Goal: Information Seeking & Learning: Learn about a topic

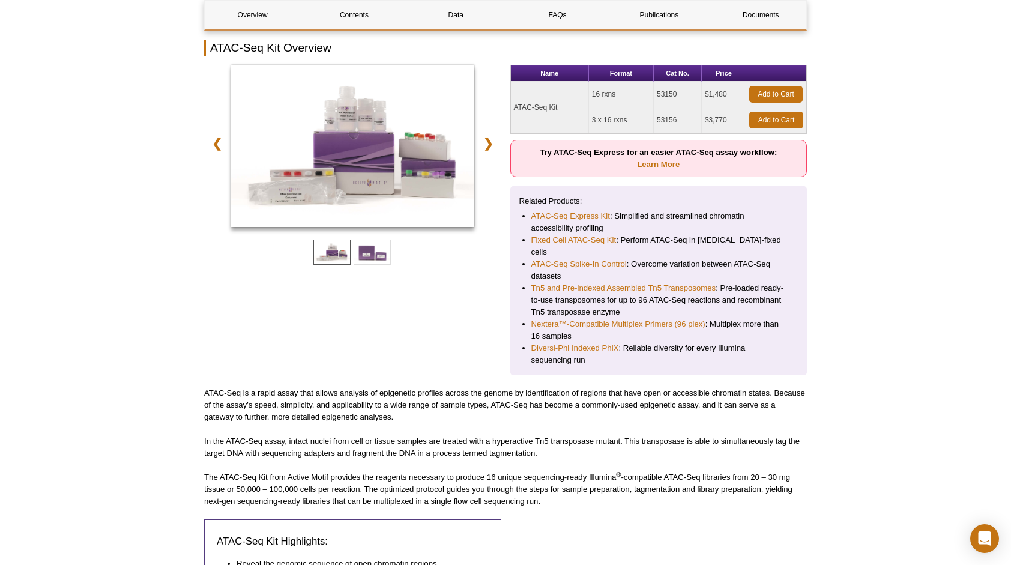
scroll to position [180, 0]
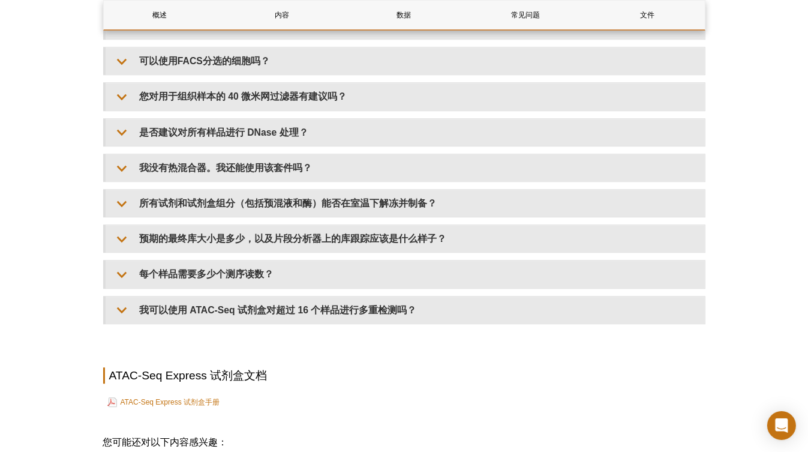
scroll to position [2739, 0]
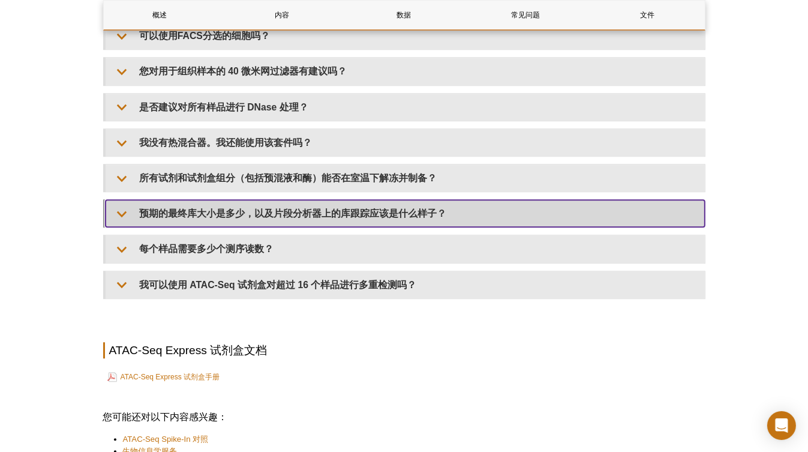
click at [403, 215] on summary "预期的最终库大小是多少，以及片段分析器上的库跟踪应该是什么样子？" at bounding box center [406, 213] width 600 height 27
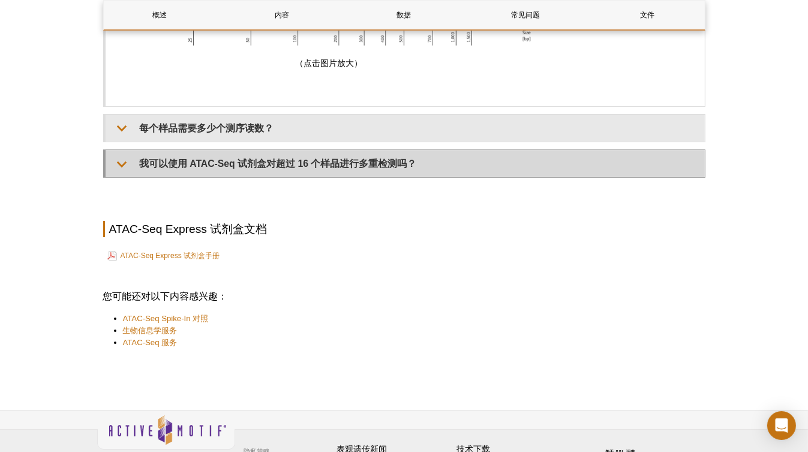
scroll to position [3746, 0]
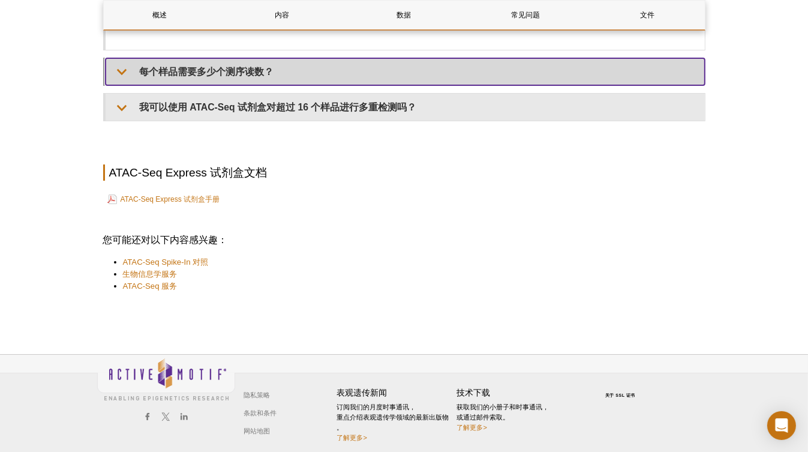
click at [337, 79] on summary "每个样品需要多少个测序读数？" at bounding box center [406, 71] width 600 height 27
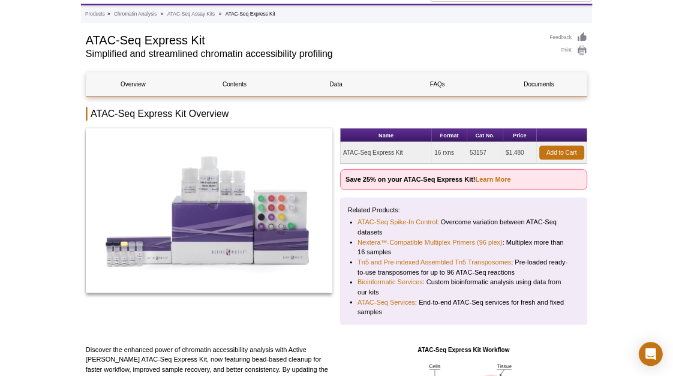
scroll to position [0, 0]
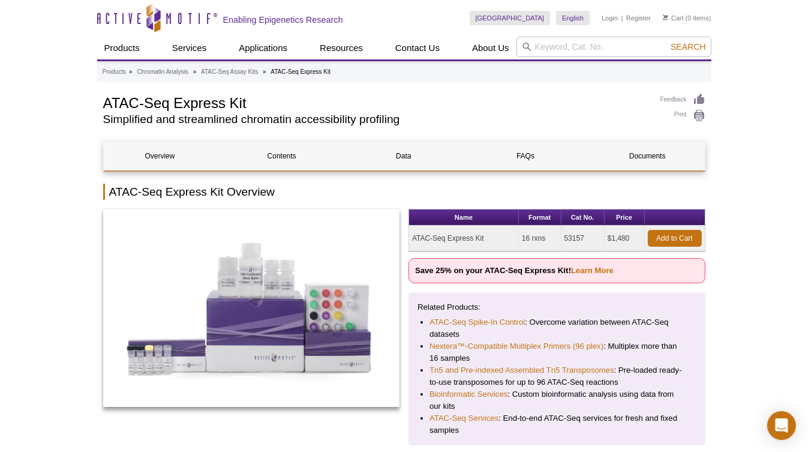
select select "[GEOGRAPHIC_DATA]"
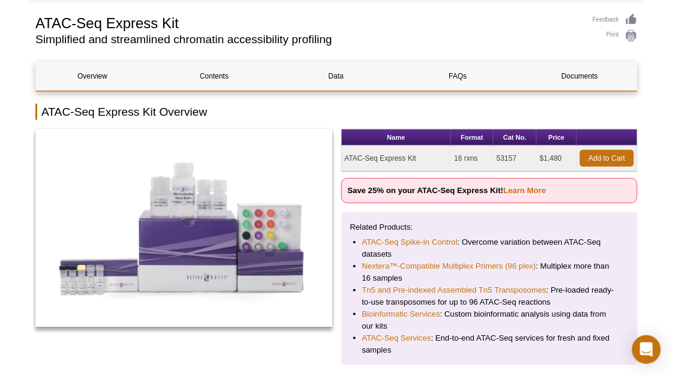
scroll to position [80, 0]
drag, startPoint x: 481, startPoint y: 106, endPoint x: 475, endPoint y: 109, distance: 6.2
click at [481, 106] on h2 "ATAC-Seq Express Kit Overview" at bounding box center [336, 112] width 603 height 16
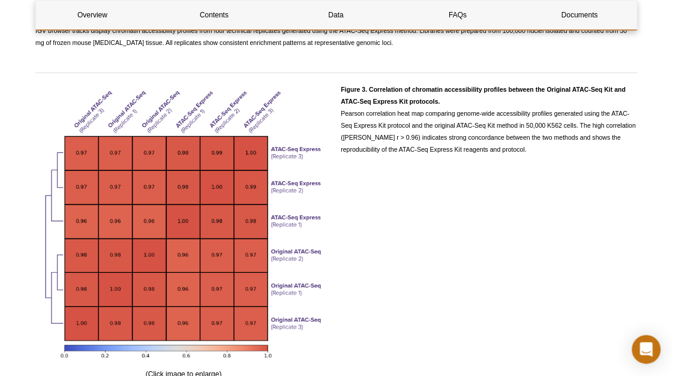
scroll to position [2120, 0]
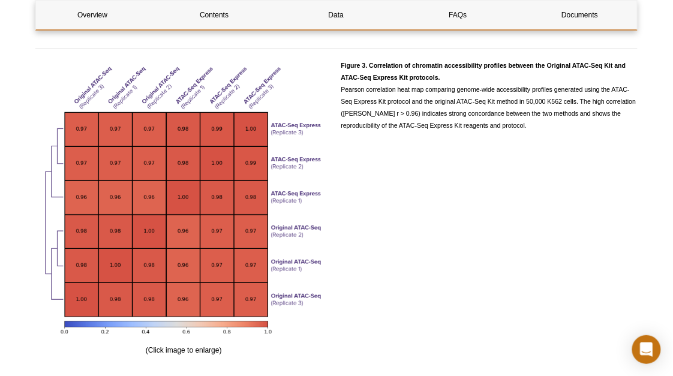
click at [455, 197] on div "Figure 3. Correlation of chromatin accessibility profiles between the Original …" at bounding box center [489, 207] width 297 height 297
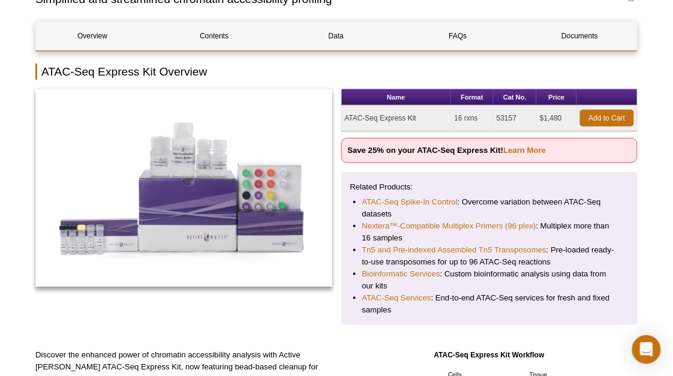
scroll to position [120, 0]
click at [306, 313] on div at bounding box center [183, 202] width 297 height 227
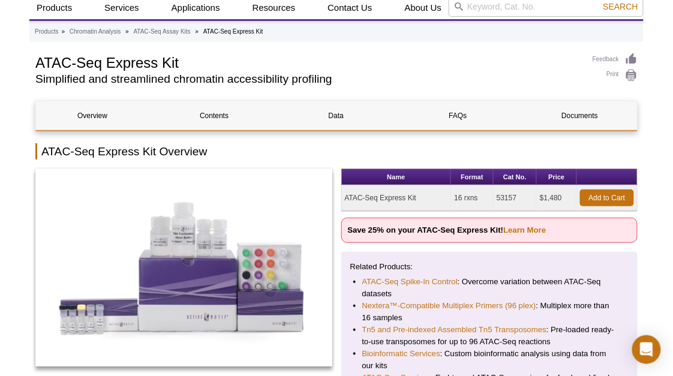
scroll to position [40, 0]
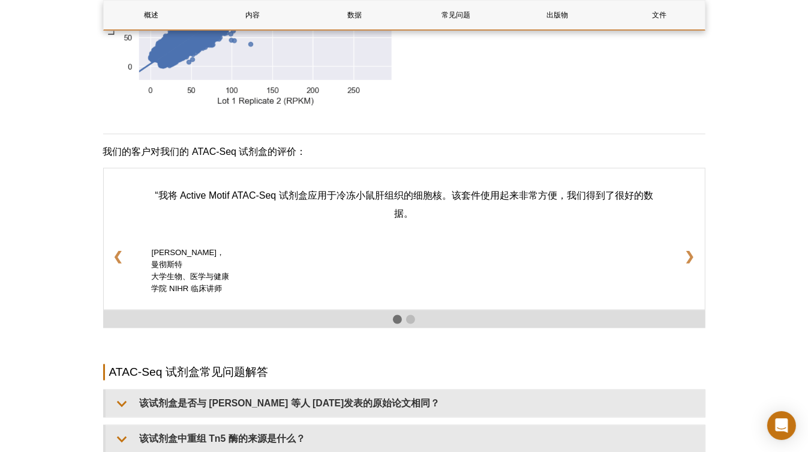
scroll to position [1692, 0]
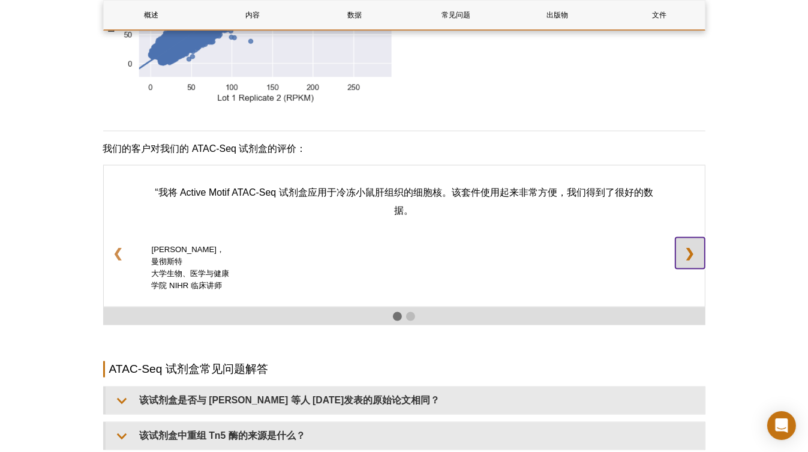
click at [699, 266] on link "❯" at bounding box center [690, 253] width 29 height 31
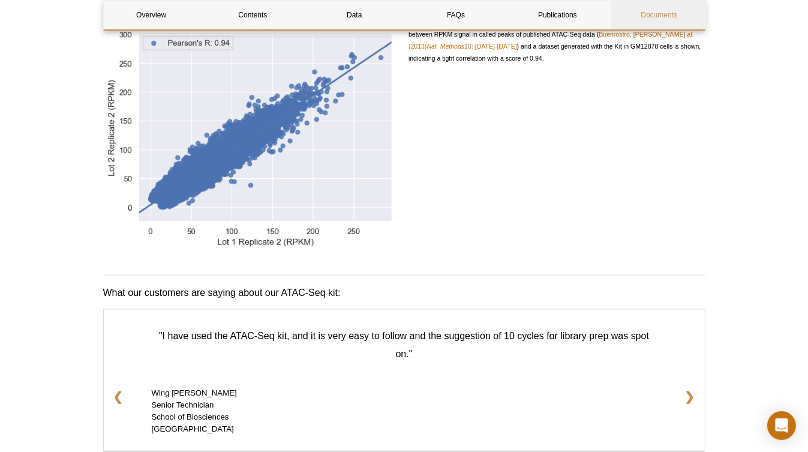
scroll to position [1812, 0]
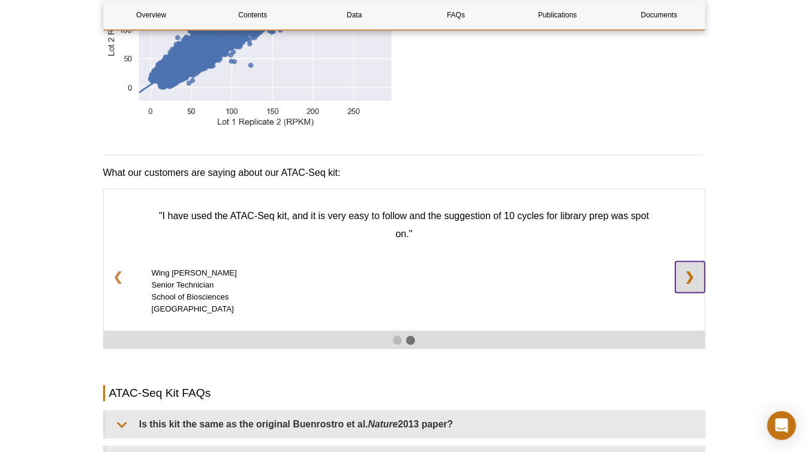
click at [685, 262] on link "❯" at bounding box center [690, 277] width 29 height 31
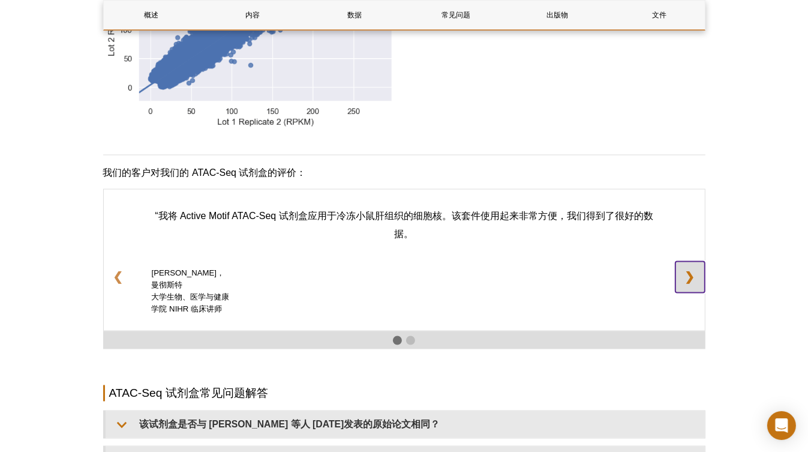
click at [687, 262] on link "❯" at bounding box center [690, 277] width 29 height 31
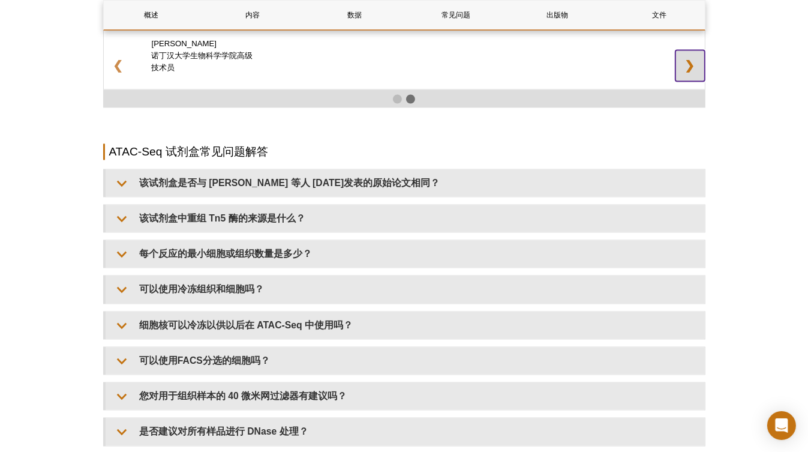
scroll to position [2053, 0]
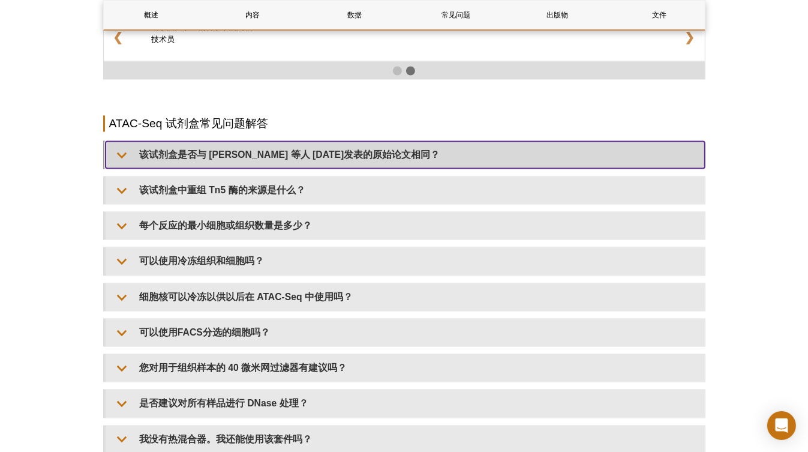
click at [388, 141] on summary "该试剂盒是否与 Buenrostro 等人 2013 年发表 的原始论文相同？" at bounding box center [406, 154] width 600 height 27
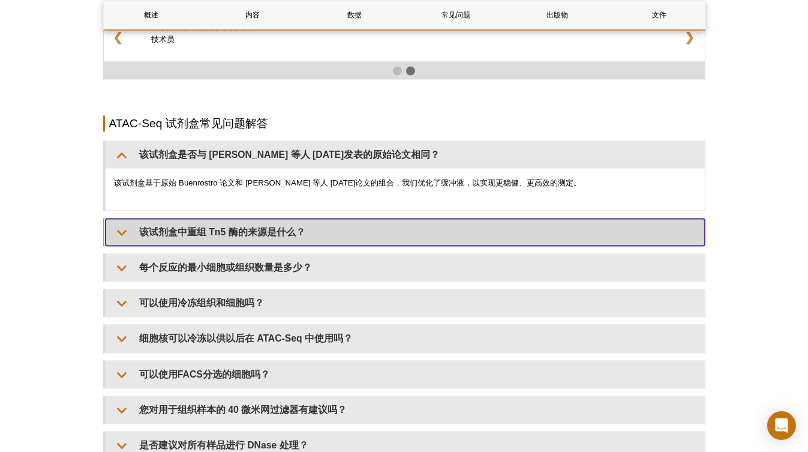
click at [388, 218] on summary "该试剂盒中重组 Tn5 酶的来源是什么？" at bounding box center [406, 231] width 600 height 27
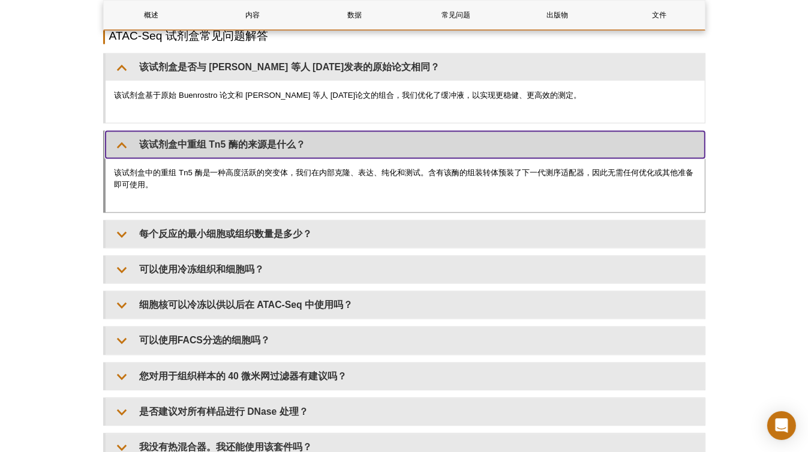
scroll to position [2149, 0]
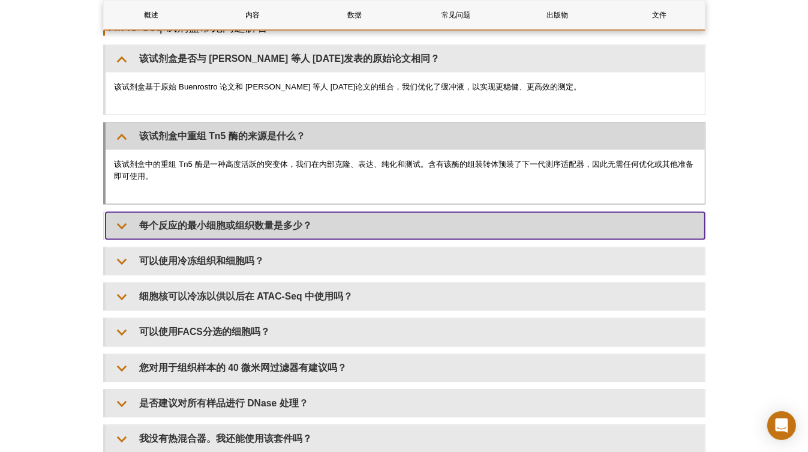
click at [389, 214] on summary "每个反应的最小细胞或组织数量是多少？" at bounding box center [406, 225] width 600 height 27
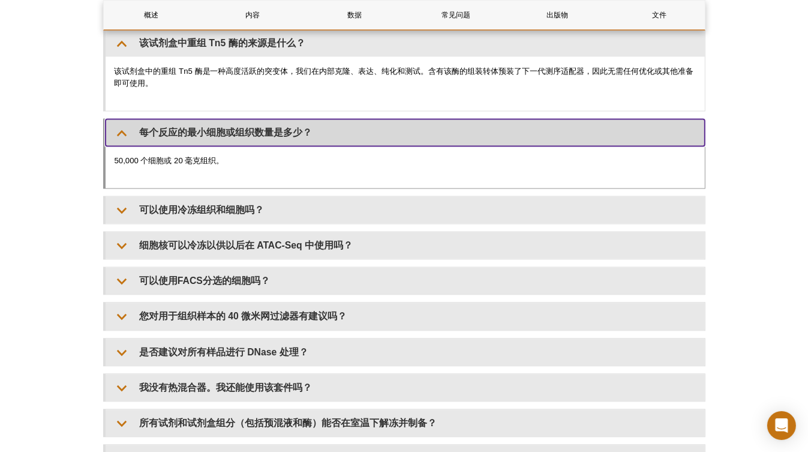
scroll to position [2245, 0]
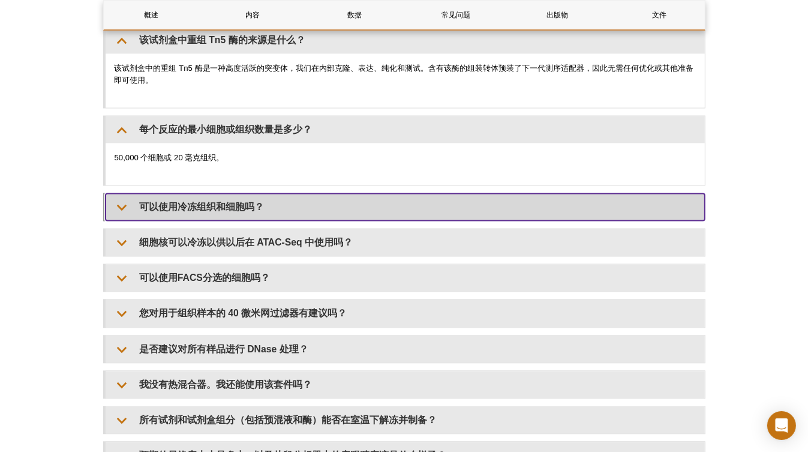
click at [390, 194] on summary "可以使用冷冻组织和细胞吗？" at bounding box center [406, 206] width 600 height 27
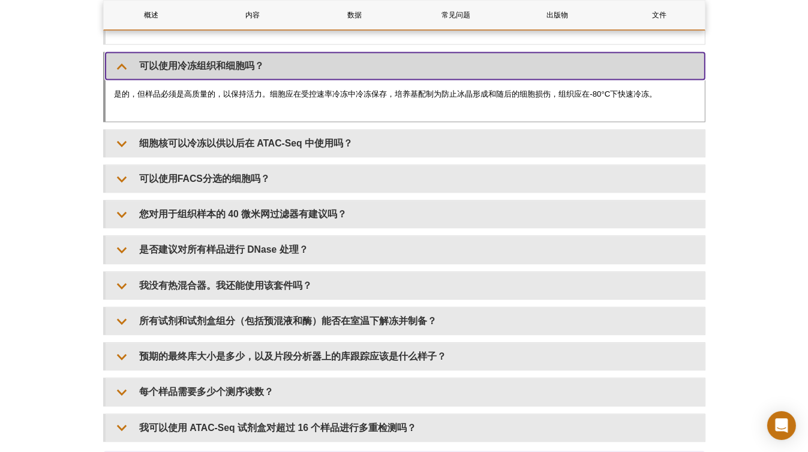
scroll to position [2389, 0]
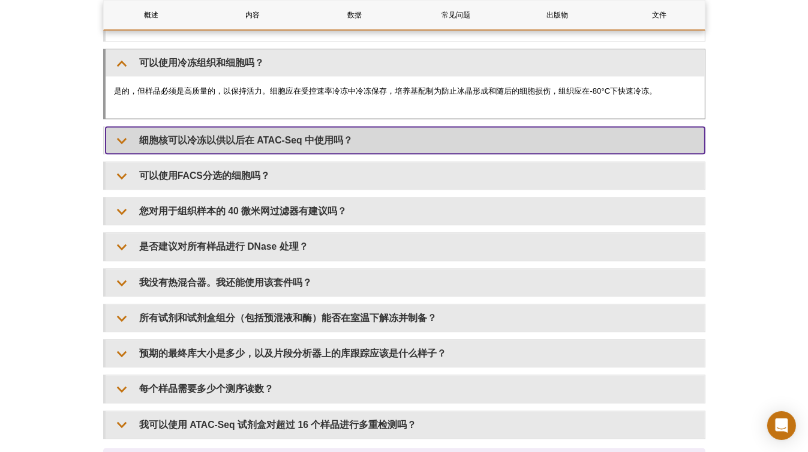
click at [421, 135] on summary "细胞核可以冷冻以供以后在 ATAC-Seq 中使用吗？" at bounding box center [406, 140] width 600 height 27
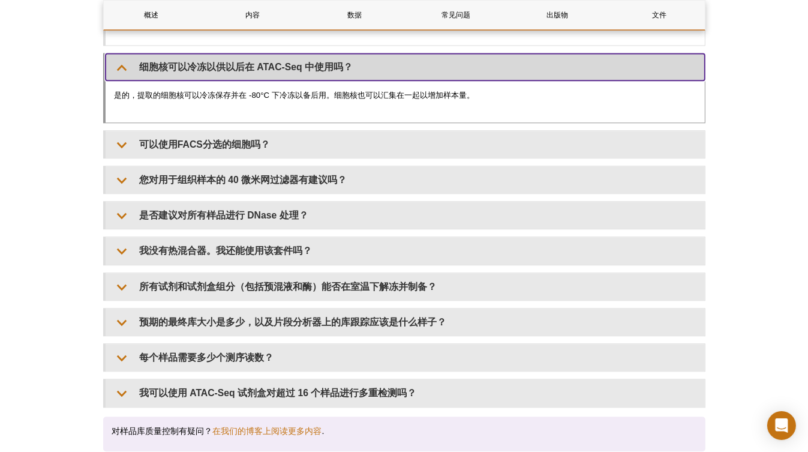
scroll to position [2485, 0]
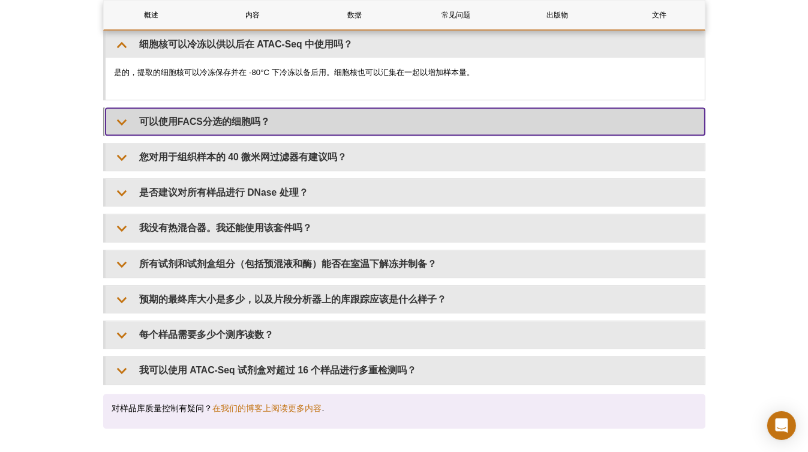
click at [419, 111] on summary "可以使用FACS分选的细胞吗？" at bounding box center [406, 121] width 600 height 27
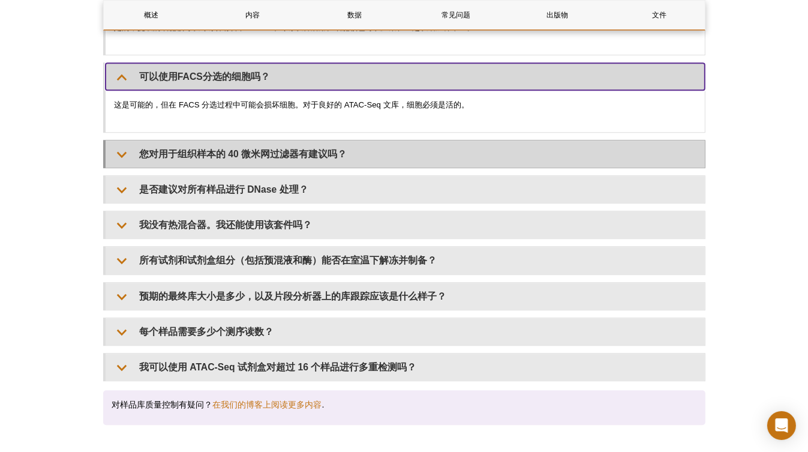
scroll to position [2533, 0]
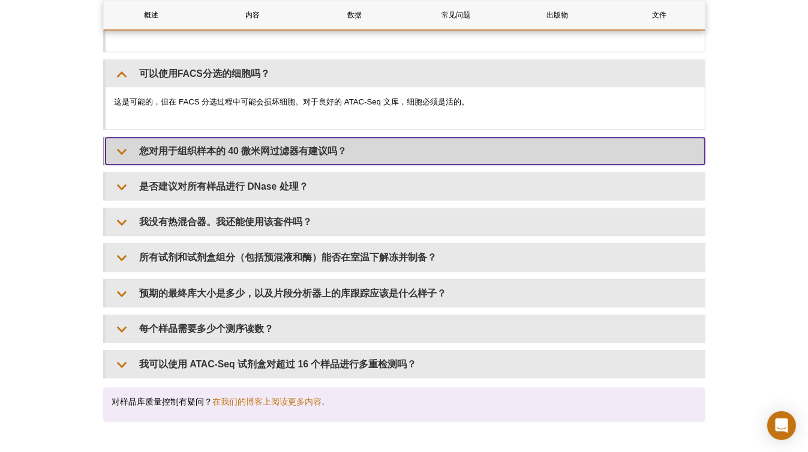
click at [379, 137] on summary "您对用于组织样本的 40 微米网过滤器有建议吗？" at bounding box center [406, 150] width 600 height 27
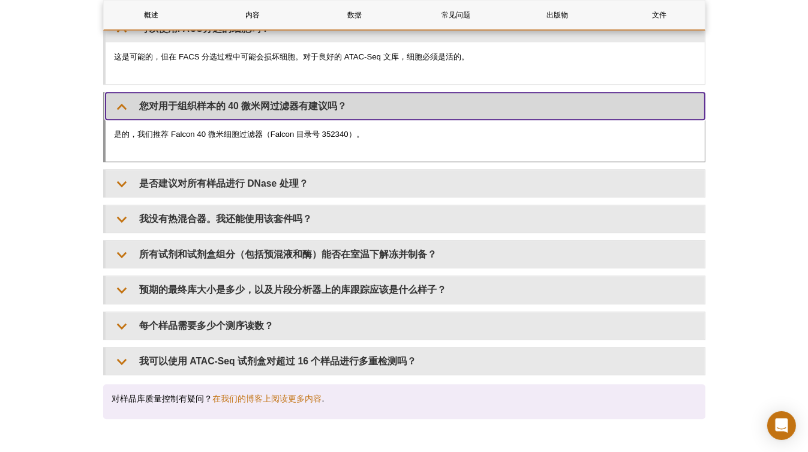
scroll to position [2581, 0]
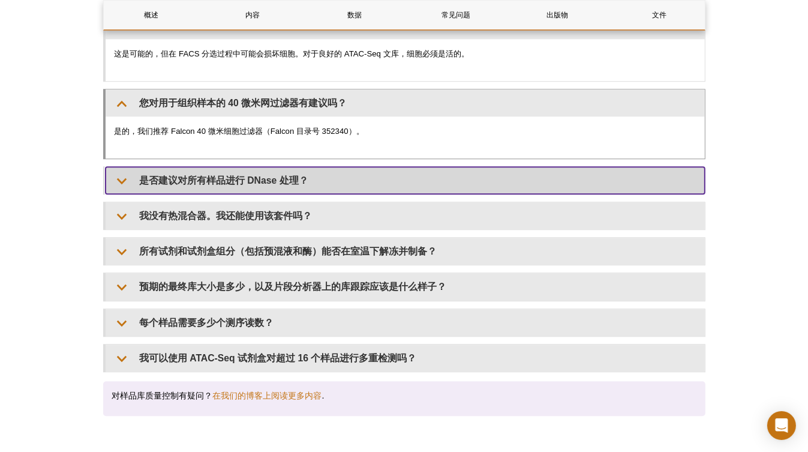
click at [373, 170] on summary "是否建议对所有样品进行 DNase 处理？" at bounding box center [406, 180] width 600 height 27
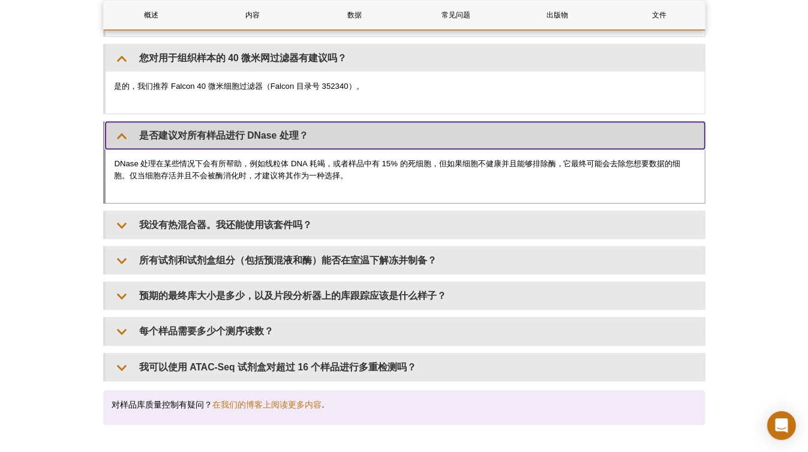
scroll to position [2629, 0]
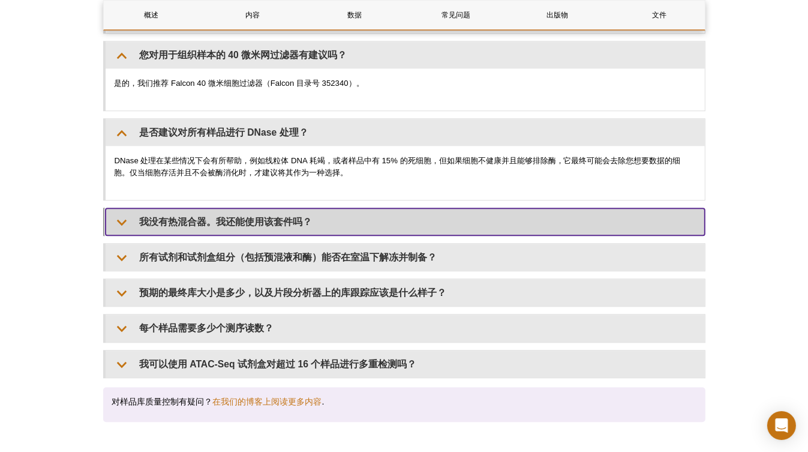
click at [333, 208] on summary "我没有热混合器。我还能使用该套件吗？" at bounding box center [406, 221] width 600 height 27
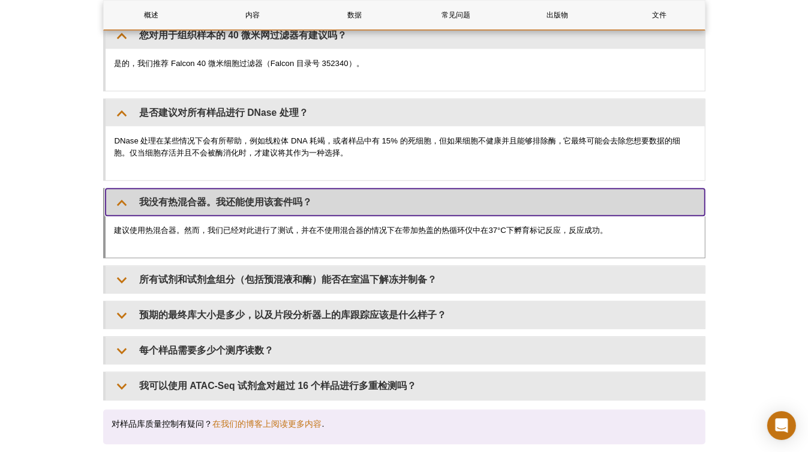
scroll to position [2725, 0]
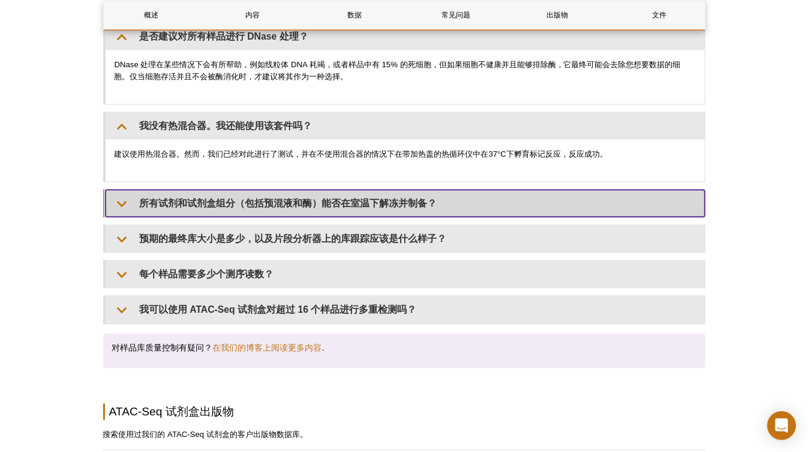
click at [397, 190] on summary "所有试剂和试剂盒组分（包括预混液和酶）能否在室温下解冻并制备？" at bounding box center [406, 203] width 600 height 27
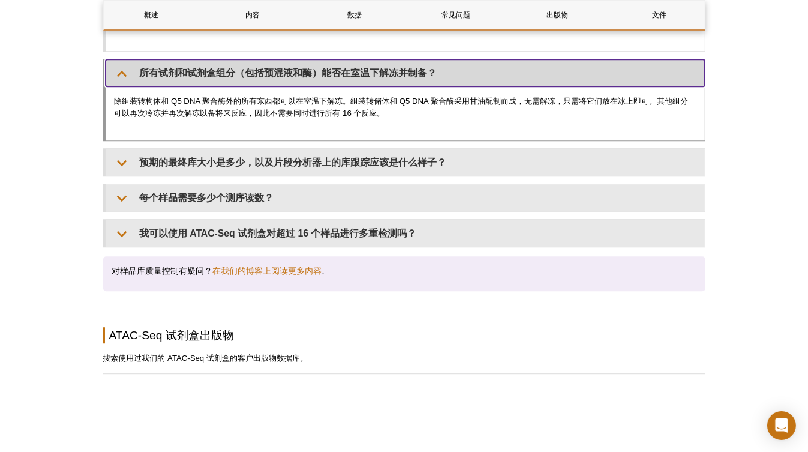
scroll to position [2869, 0]
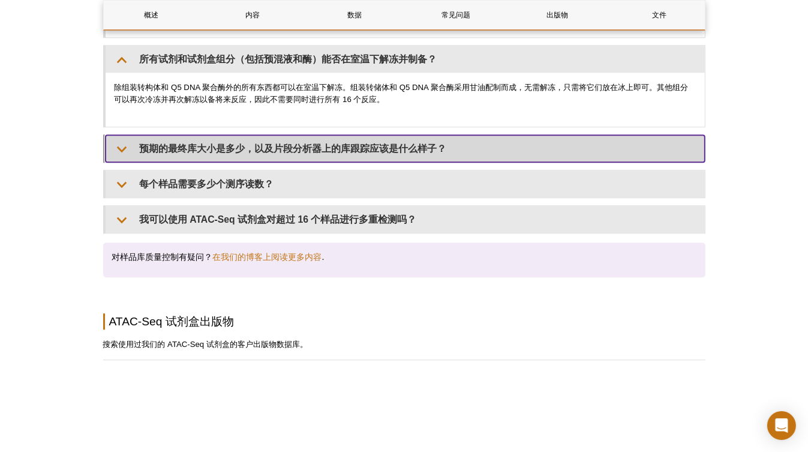
click at [404, 140] on summary "预期的最终库大小是多少，以及片段分析器上的库跟踪应该是什么样子？" at bounding box center [406, 148] width 600 height 27
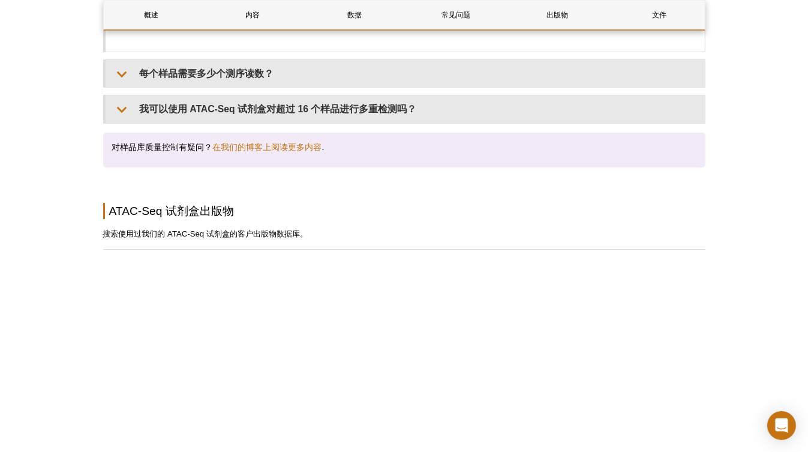
scroll to position [3781, 0]
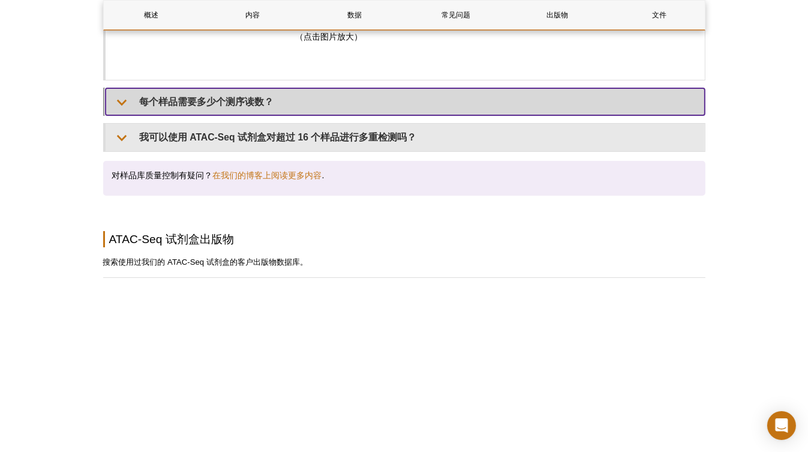
click at [269, 88] on summary "每个样品需要多少个测序读数？" at bounding box center [406, 101] width 600 height 27
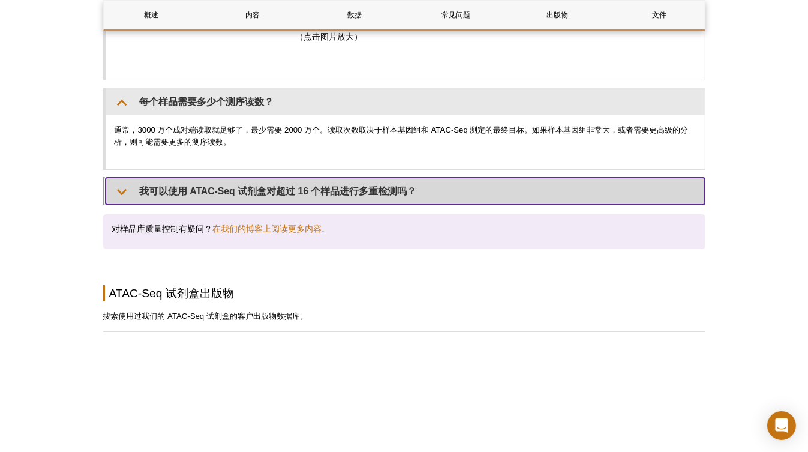
click at [329, 178] on summary "我可以使用 ATAC-Seq 试剂盒对超过 16 个样品进行多重检测吗？" at bounding box center [406, 191] width 600 height 27
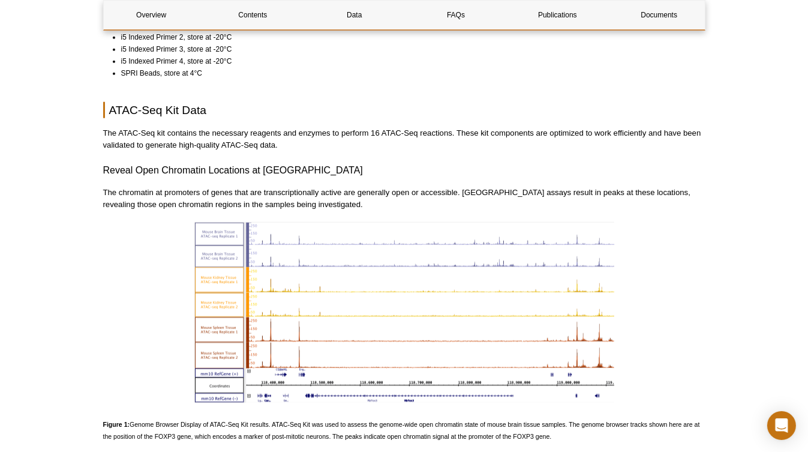
scroll to position [960, 0]
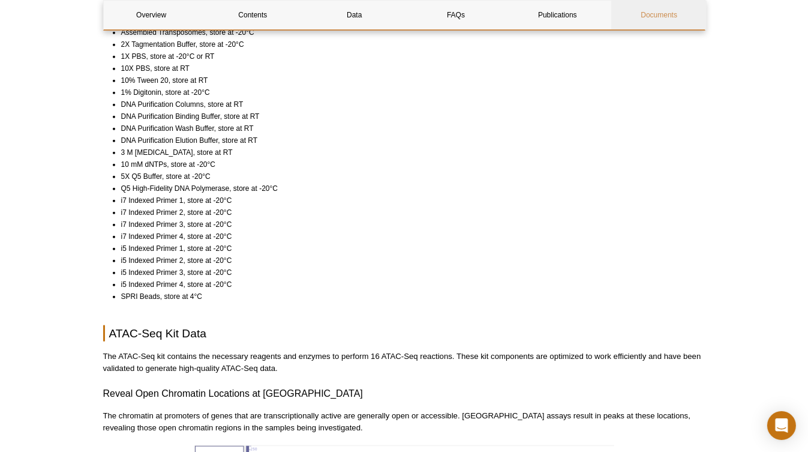
select select "[GEOGRAPHIC_DATA]"
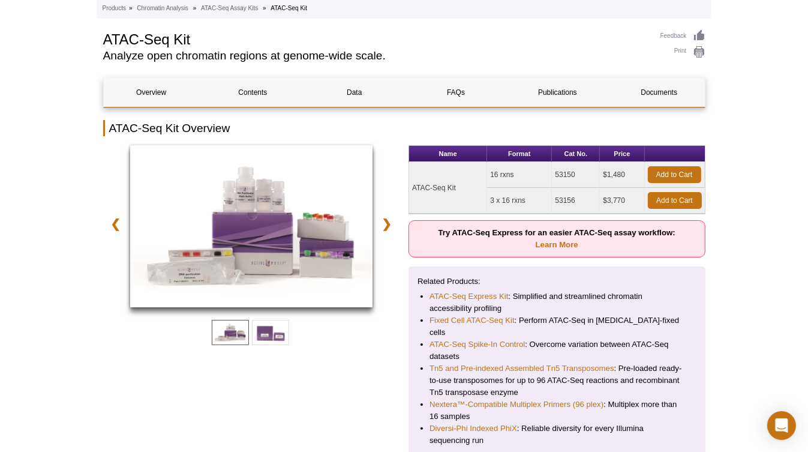
scroll to position [96, 0]
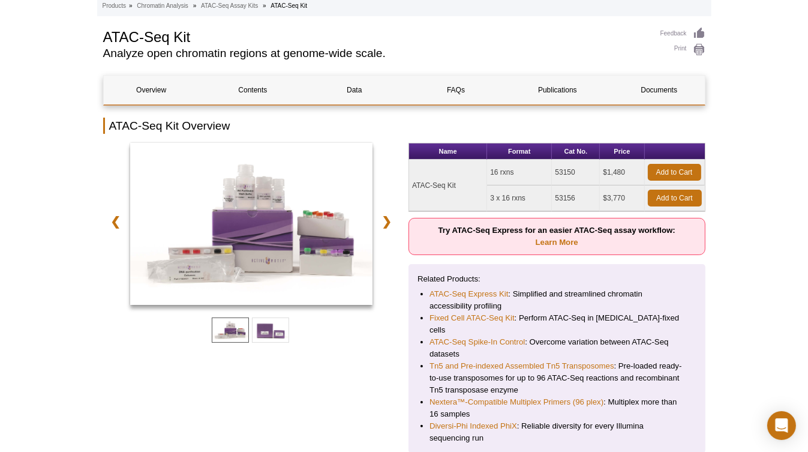
click at [582, 288] on li "ATAC-Seq Express Kit : Simplified and streamlined chromatin accessibility profi…" at bounding box center [557, 300] width 255 height 24
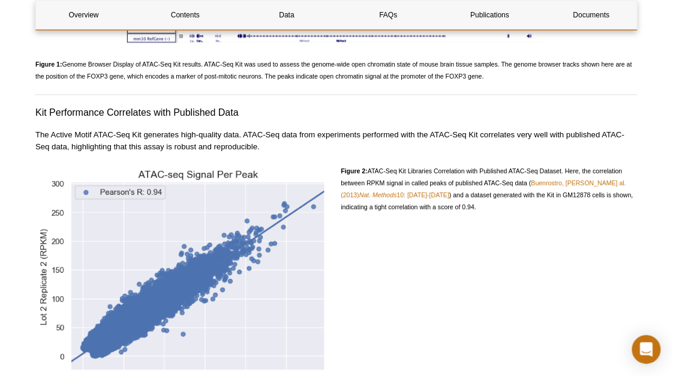
scroll to position [1568, 0]
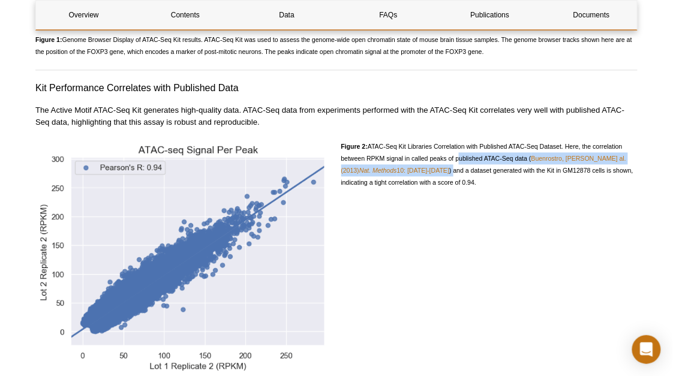
drag, startPoint x: 457, startPoint y: 148, endPoint x: 412, endPoint y: 162, distance: 47.3
click at [412, 162] on span "Figure 2: ATAC-Seq Kit Libraries Correlation with Published ATAC-Seq Dataset. H…" at bounding box center [487, 164] width 292 height 43
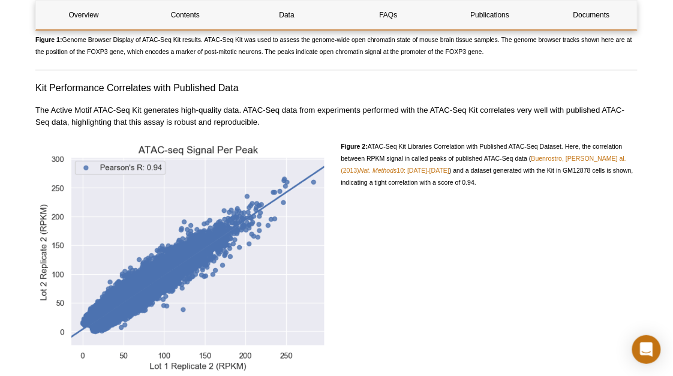
drag, startPoint x: 412, startPoint y: 162, endPoint x: 436, endPoint y: 197, distance: 43.1
click at [436, 197] on div "Figure 2: ATAC-Seq Kit Libraries Correlation with Published ATAC-Seq Dataset. H…" at bounding box center [489, 259] width 297 height 238
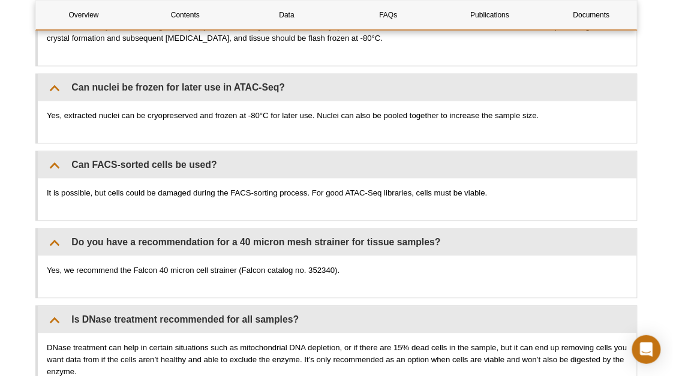
scroll to position [2499, 0]
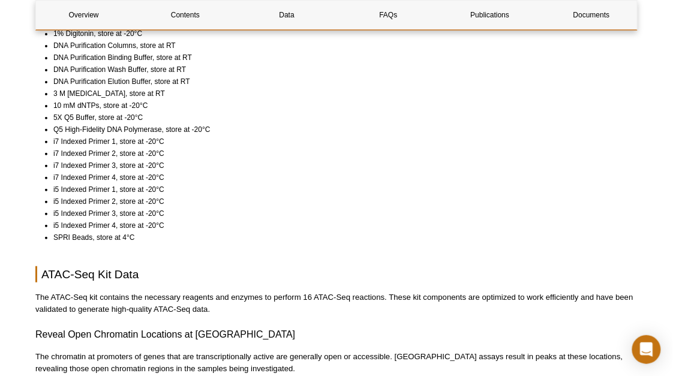
scroll to position [1019, 0]
